Goal: Transaction & Acquisition: Subscribe to service/newsletter

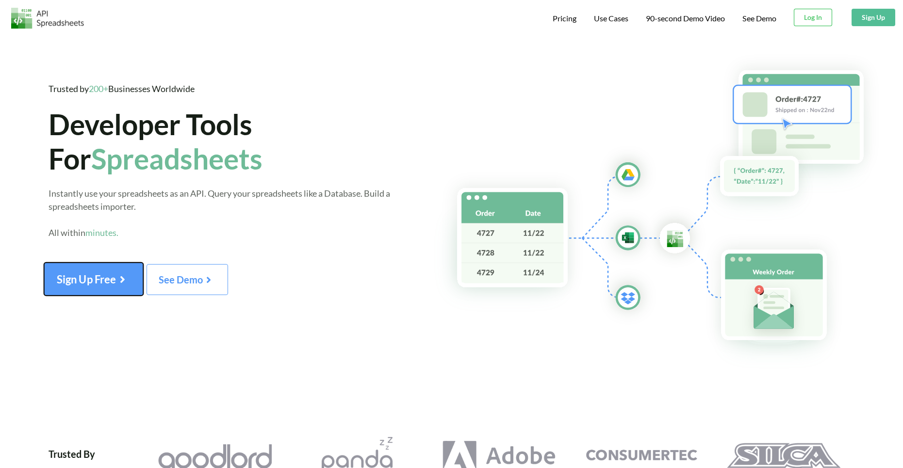
click at [130, 283] on span "Sign Up Free" at bounding box center [94, 279] width 74 height 13
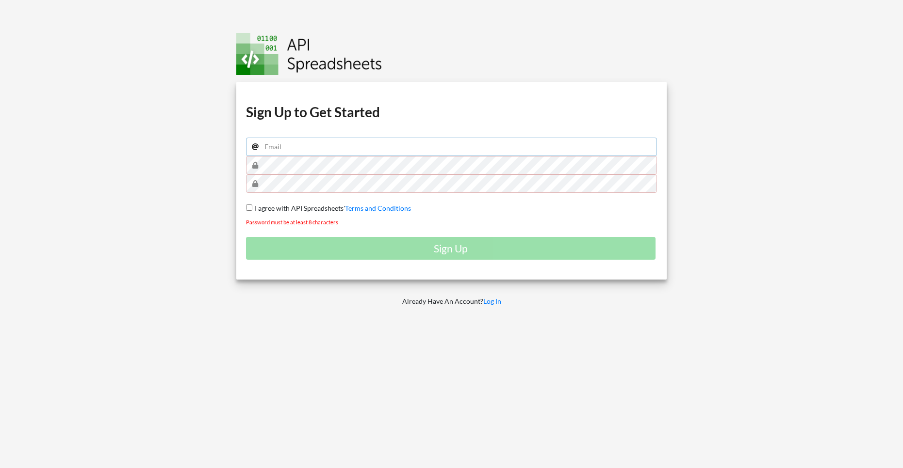
click at [349, 149] on input "email" at bounding box center [451, 147] width 411 height 18
type input "[EMAIL_ADDRESS][DOMAIN_NAME]"
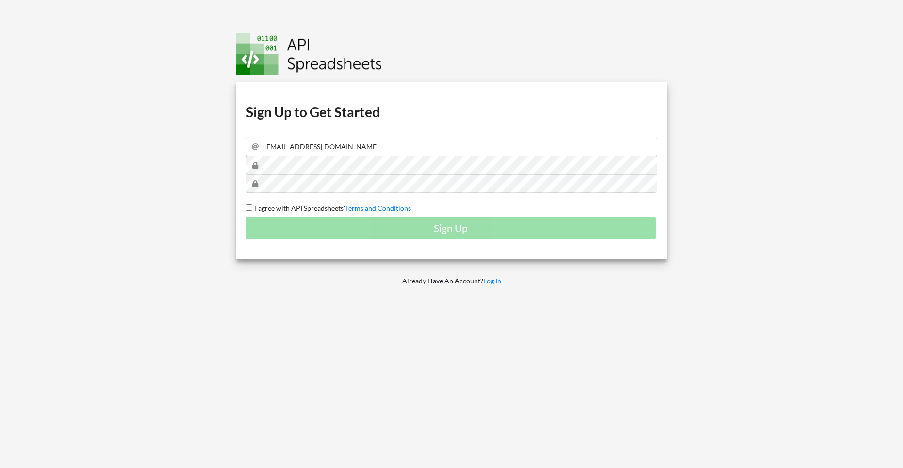
click at [301, 217] on div "Sign Up" at bounding box center [451, 228] width 411 height 23
click at [305, 208] on span "I agree with API Spreadsheets'" at bounding box center [298, 208] width 93 height 8
click at [252, 208] on input "I agree with API Spreadsheets' Terms and Conditions" at bounding box center [249, 208] width 6 height 6
checkbox input "true"
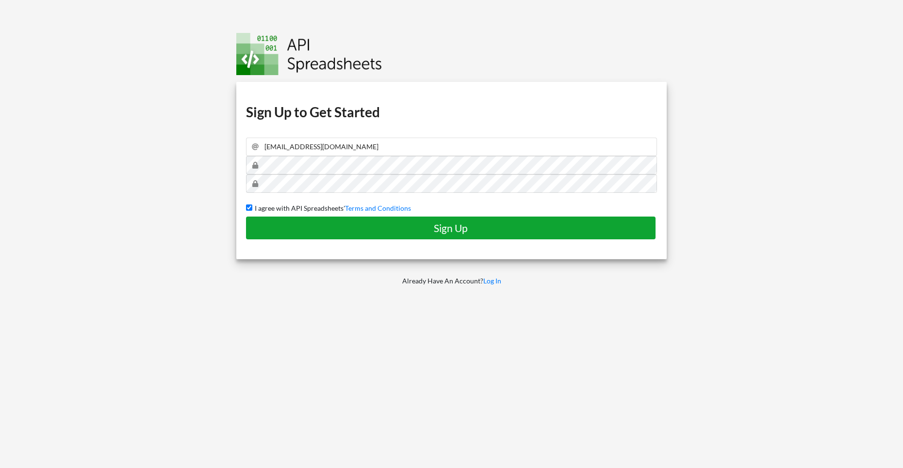
click at [322, 226] on h4 "Sign Up" at bounding box center [450, 228] width 389 height 12
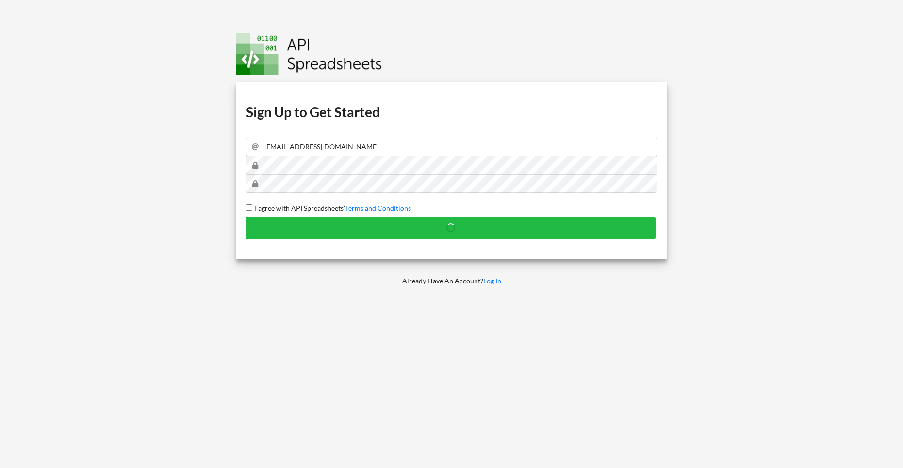
checkbox input "false"
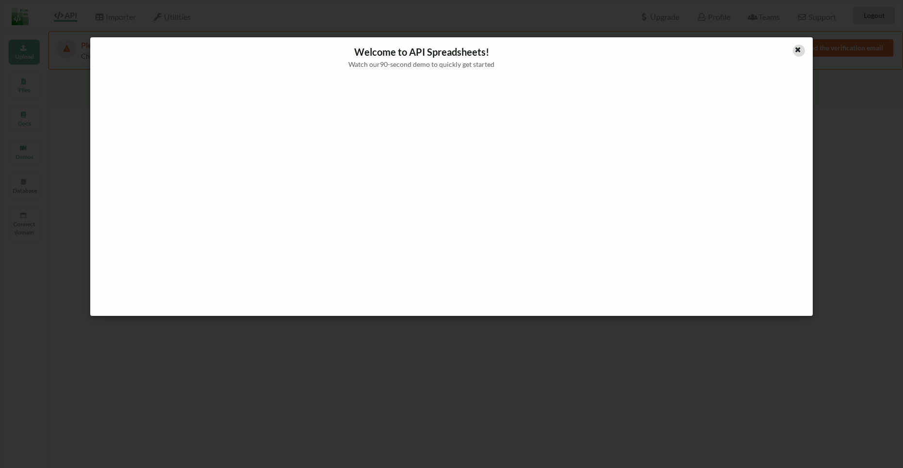
click at [799, 48] on icon at bounding box center [797, 48] width 8 height 7
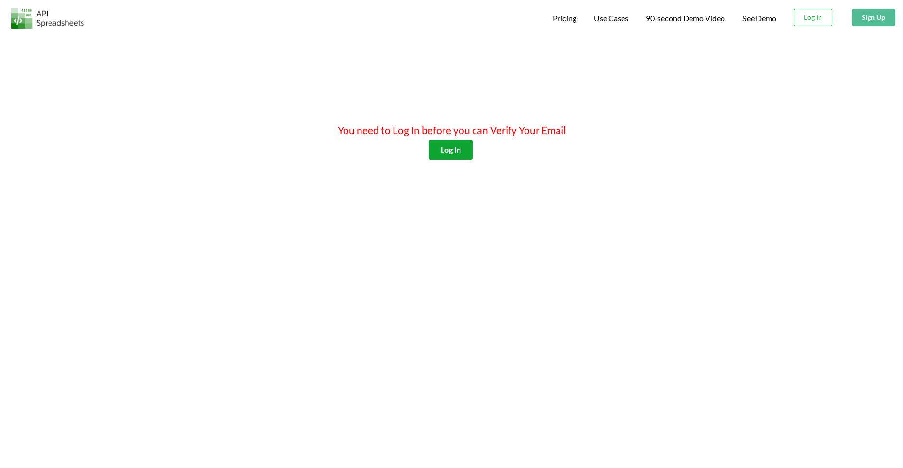
click at [454, 145] on button "Log In" at bounding box center [451, 150] width 44 height 20
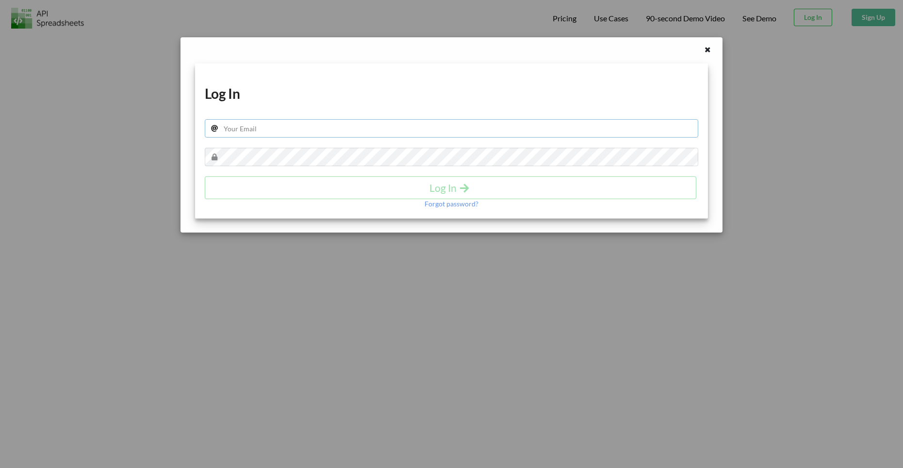
click at [411, 135] on input "text" at bounding box center [451, 128] width 493 height 18
type input "[EMAIL_ADDRESS][DOMAIN_NAME]"
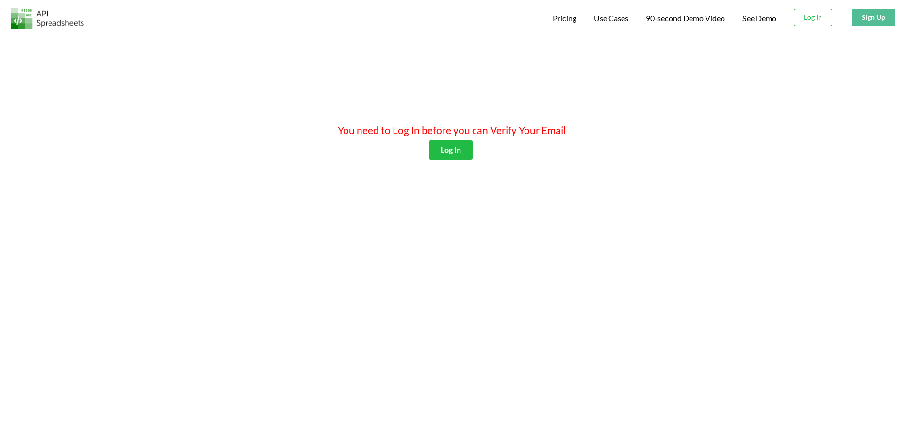
click at [485, 173] on div "You need to Log In before you can Verify Your Email Log In" at bounding box center [451, 253] width 903 height 438
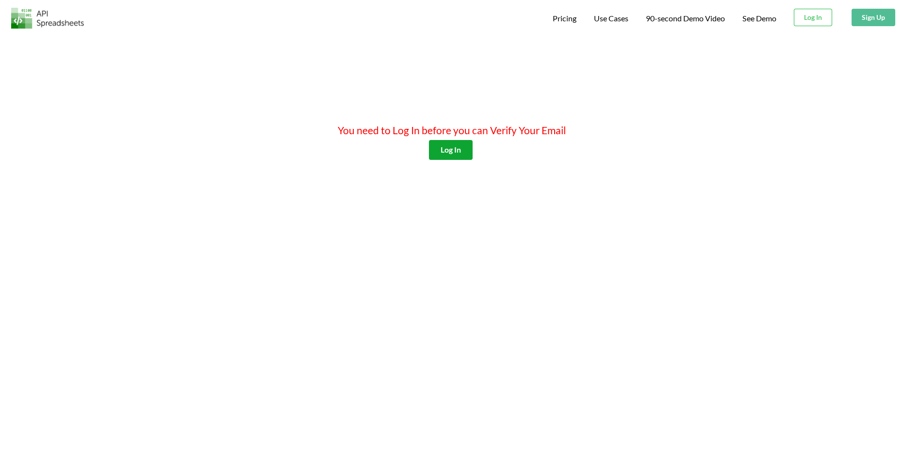
click at [462, 149] on button "Log In" at bounding box center [451, 150] width 44 height 20
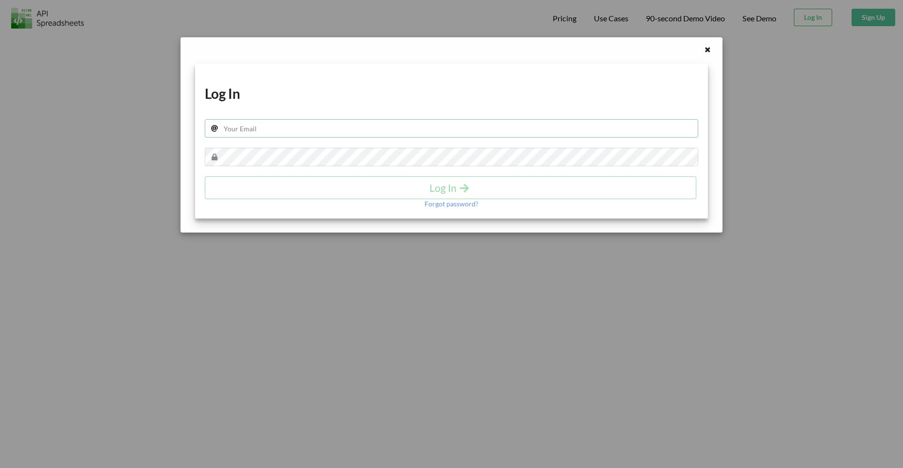
type input "[EMAIL_ADDRESS][DOMAIN_NAME]"
click at [398, 197] on button "Log In" at bounding box center [450, 188] width 491 height 23
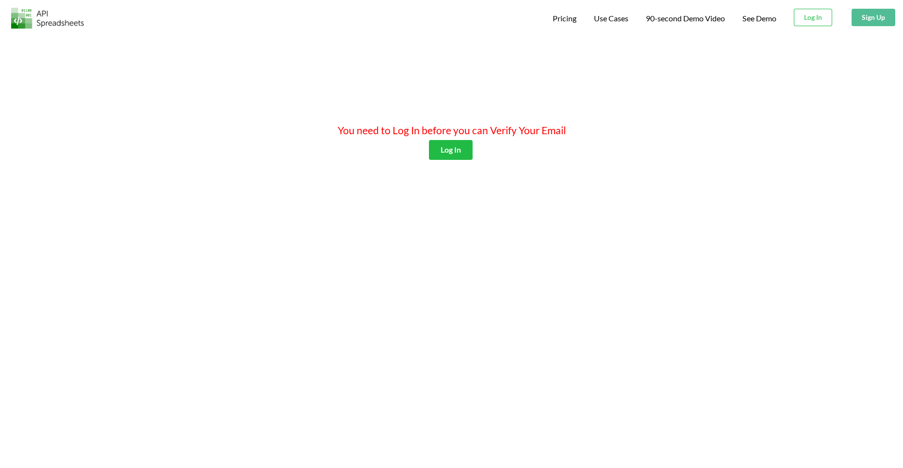
click at [506, 77] on div "You need to Log In before you can Verify Your Email Log In" at bounding box center [451, 268] width 903 height 468
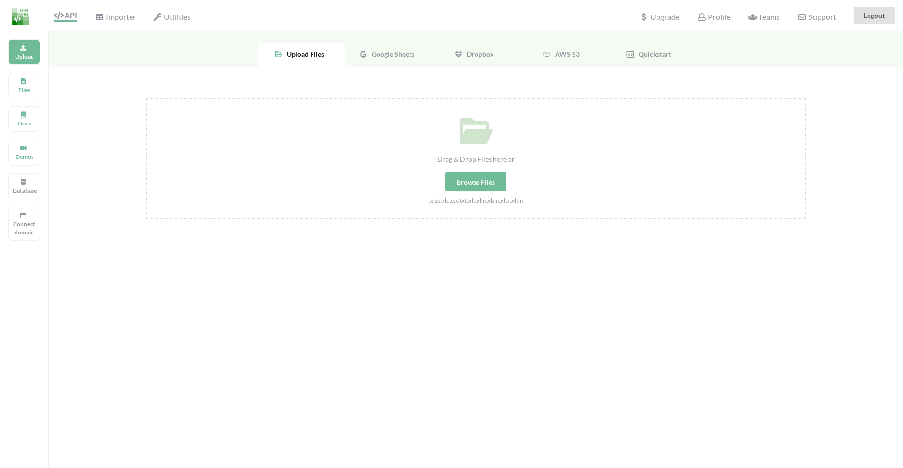
scroll to position [31, 0]
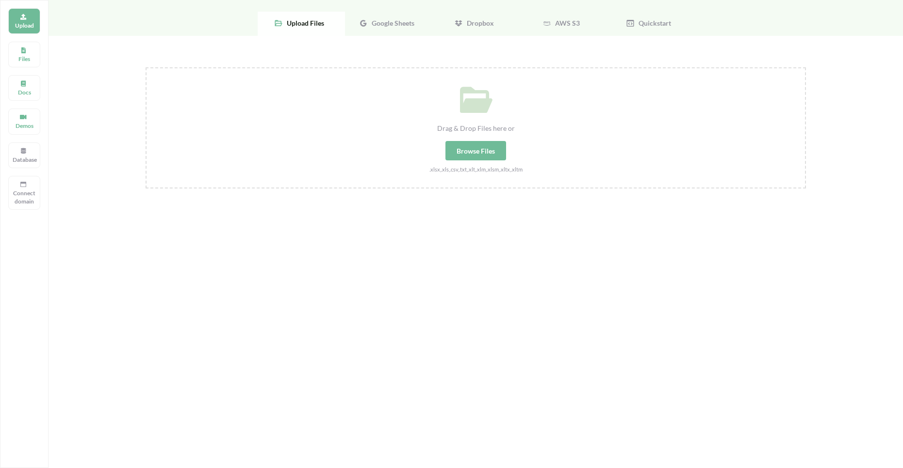
click at [375, 17] on div "Google Sheets" at bounding box center [388, 24] width 87 height 24
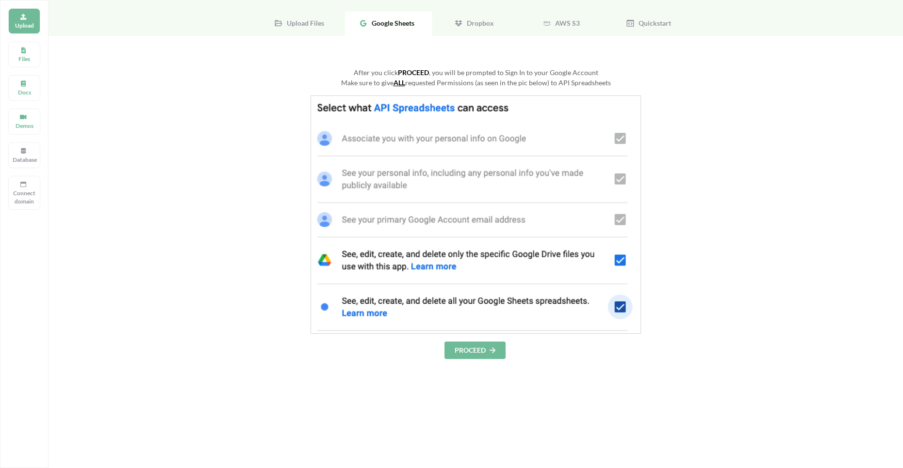
click at [453, 116] on img at bounding box center [475, 215] width 330 height 239
click at [473, 352] on button "PROCEED" at bounding box center [474, 350] width 61 height 17
